Goal: Task Accomplishment & Management: Manage account settings

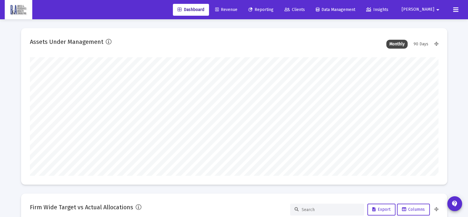
scroll to position [118, 409]
click at [305, 12] on span "Clients" at bounding box center [295, 9] width 20 height 5
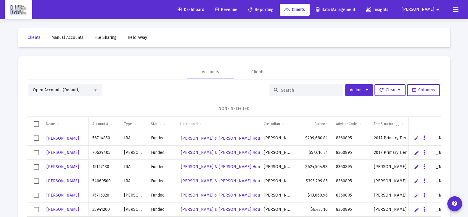
drag, startPoint x: 284, startPoint y: 93, endPoint x: 288, endPoint y: 95, distance: 4.4
click at [285, 93] on div at bounding box center [307, 90] width 74 height 12
click at [298, 91] on input at bounding box center [310, 90] width 58 height 5
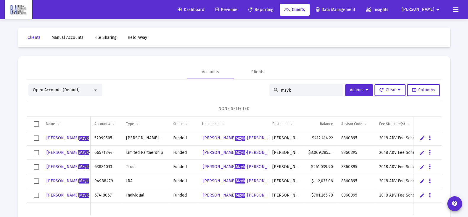
scroll to position [28, 0]
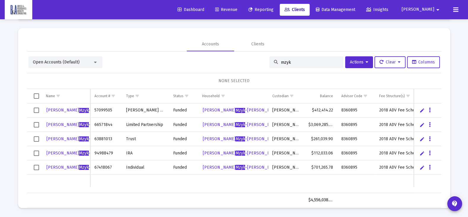
drag, startPoint x: 295, startPoint y: 60, endPoint x: 276, endPoint y: 63, distance: 19.9
click at [276, 63] on div "mzyk" at bounding box center [307, 62] width 74 height 12
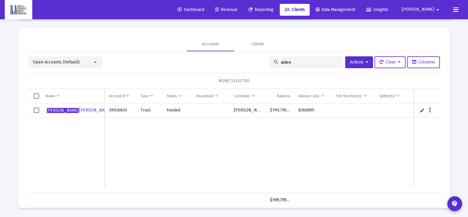
type input "aiden"
click at [425, 110] on link "Edit" at bounding box center [422, 110] width 5 height 5
click at [437, 111] on icon "Data grid" at bounding box center [437, 110] width 2 height 7
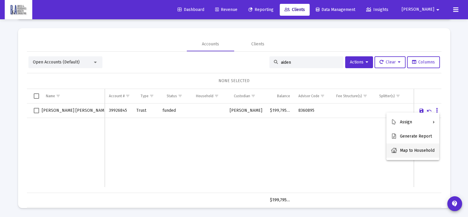
click at [421, 153] on button "Map to Household" at bounding box center [413, 150] width 53 height 14
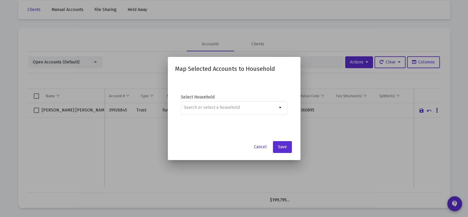
scroll to position [0, 0]
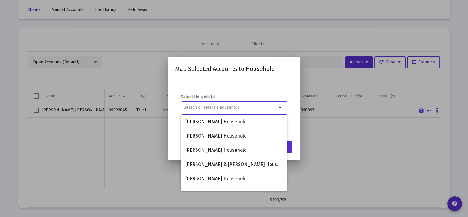
type input "z"
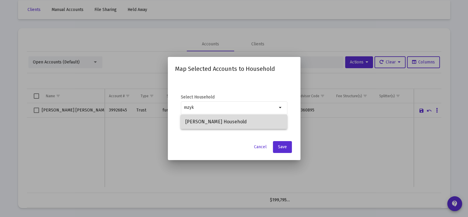
click at [234, 121] on span "[PERSON_NAME] Household" at bounding box center [233, 122] width 97 height 14
type input "[PERSON_NAME] Household"
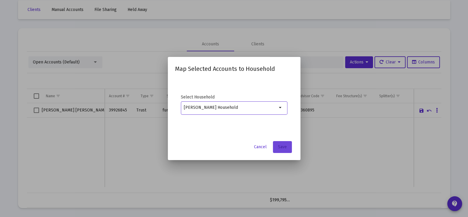
click at [278, 145] on button "Save" at bounding box center [282, 147] width 19 height 12
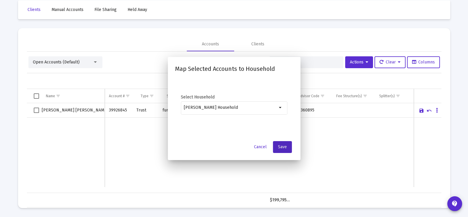
scroll to position [28, 0]
